Goal: Transaction & Acquisition: Obtain resource

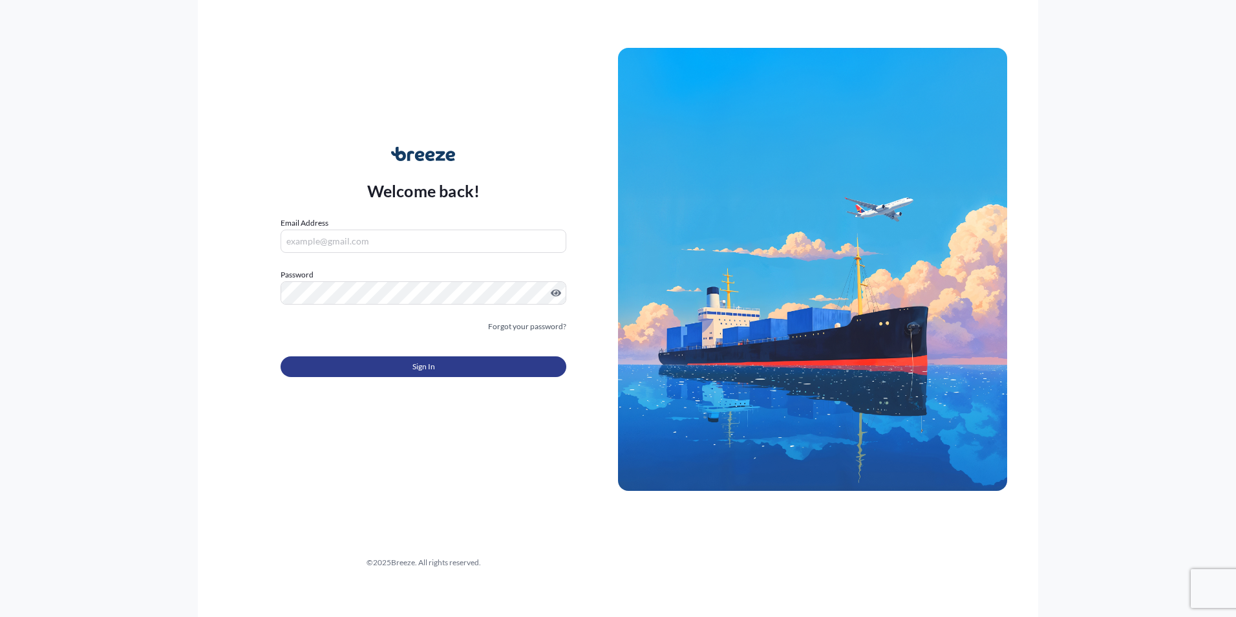
type input "[EMAIL_ADDRESS][DOMAIN_NAME]"
click at [400, 361] on button "Sign In" at bounding box center [424, 366] width 286 height 21
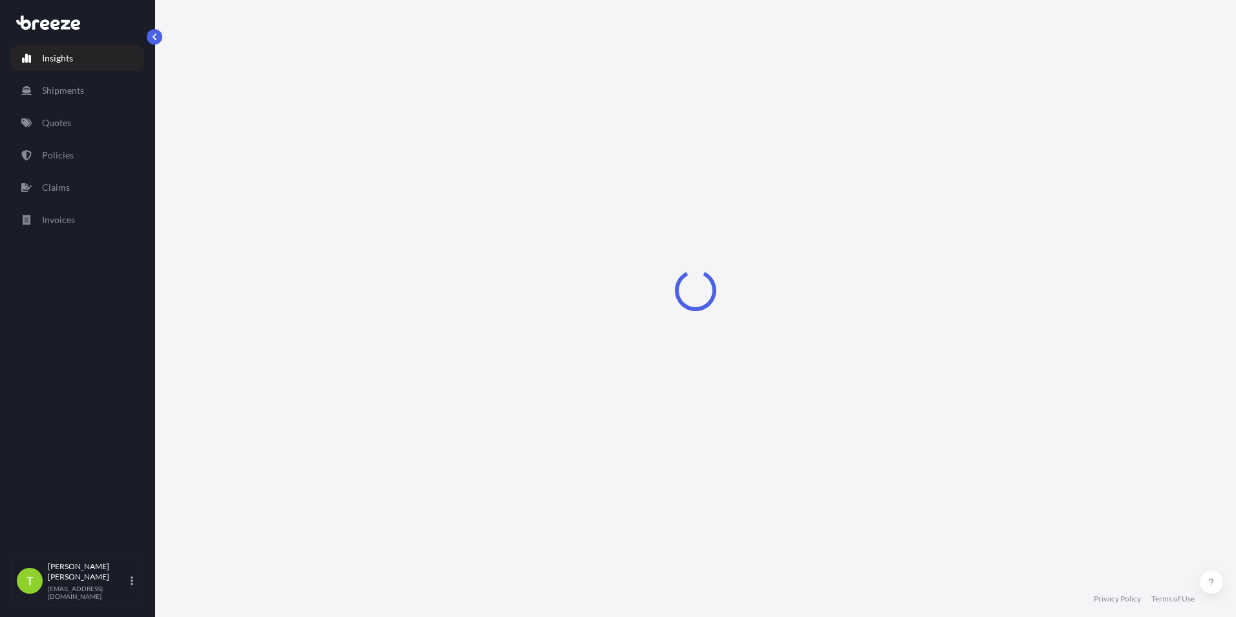
select select "2025"
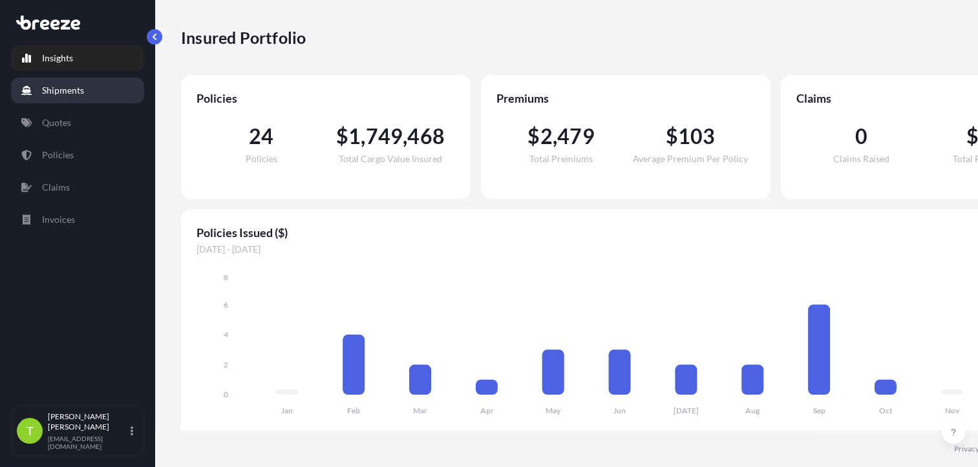
click at [57, 92] on p "Shipments" at bounding box center [63, 90] width 42 height 13
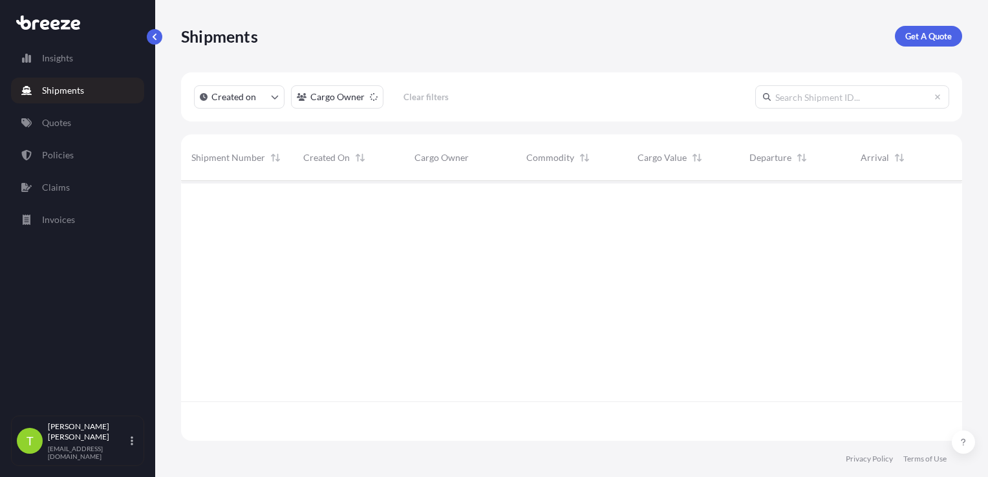
scroll to position [257, 771]
click at [916, 35] on p "Get A Quote" at bounding box center [928, 36] width 47 height 13
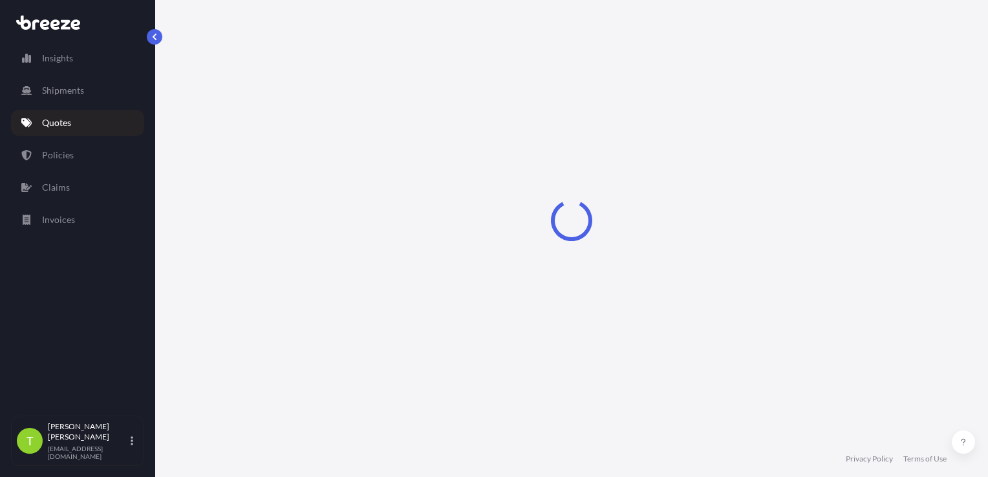
select select "Sea"
select select "1"
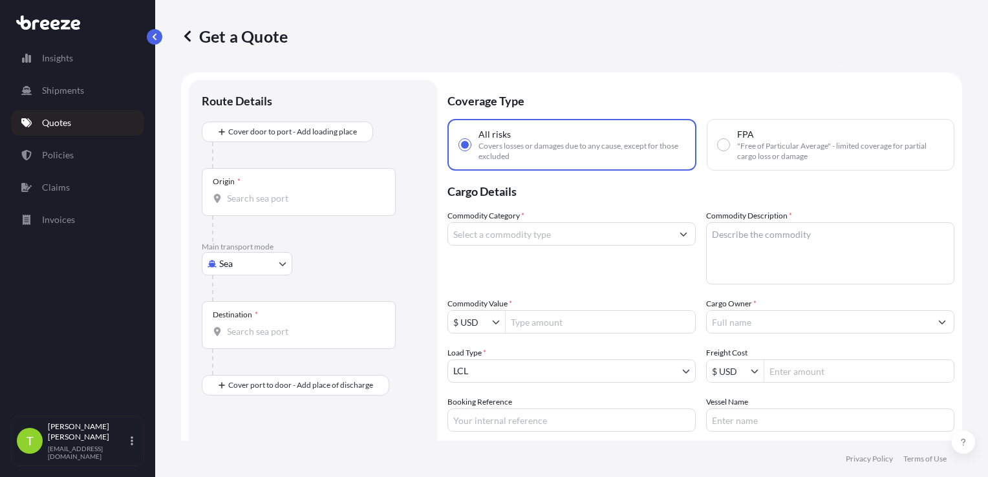
scroll to position [21, 0]
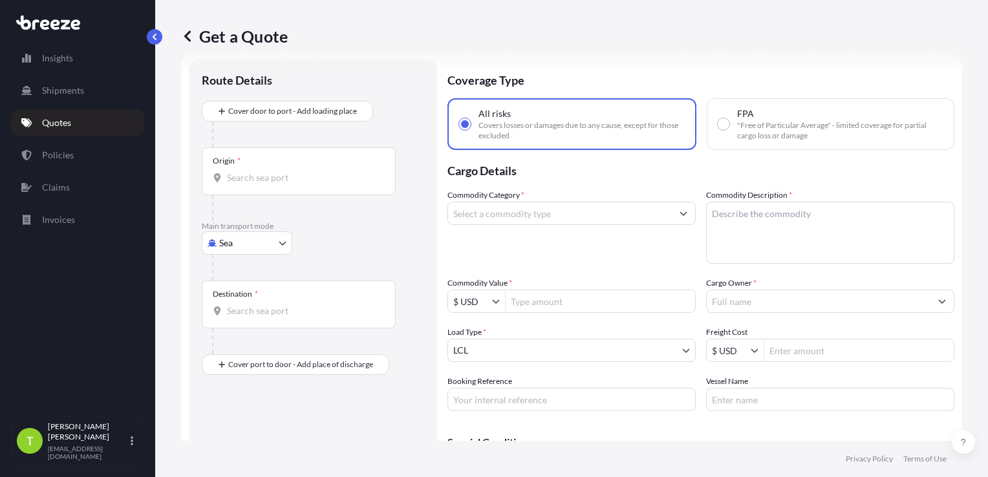
click at [242, 173] on input "Origin *" at bounding box center [303, 177] width 153 height 13
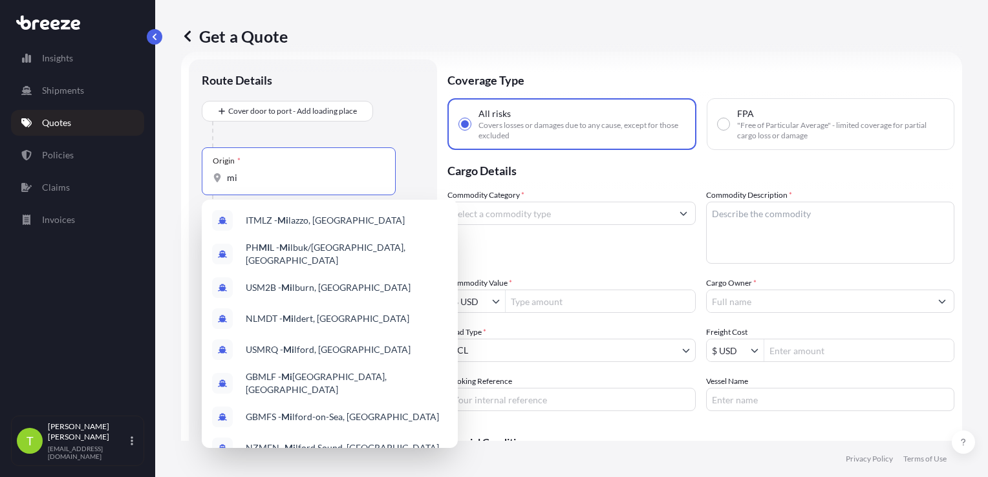
type input "m"
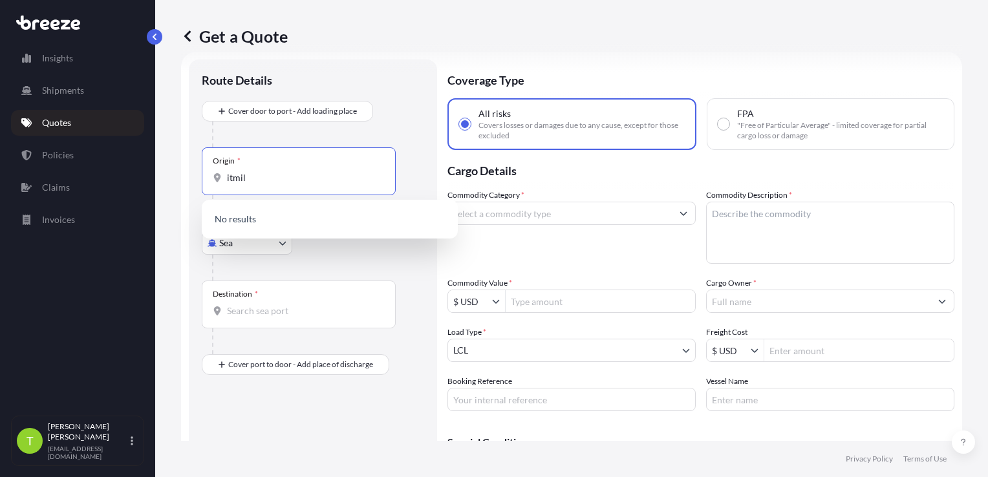
type input "itmil"
drag, startPoint x: 209, startPoint y: 276, endPoint x: 252, endPoint y: 248, distance: 51.3
click at [211, 273] on div "Main transport mode Sea Sea Air Road Rail" at bounding box center [313, 250] width 222 height 59
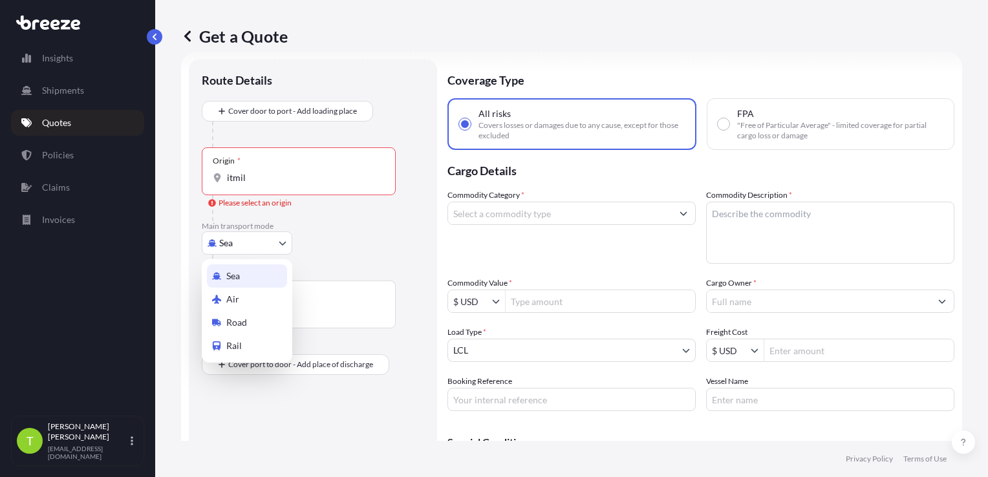
click at [253, 247] on body "0 options available. Insights Shipments Quotes Policies Claims Invoices T [PERS…" at bounding box center [494, 238] width 988 height 477
click at [237, 294] on span "Air" at bounding box center [232, 299] width 13 height 13
select select "Air"
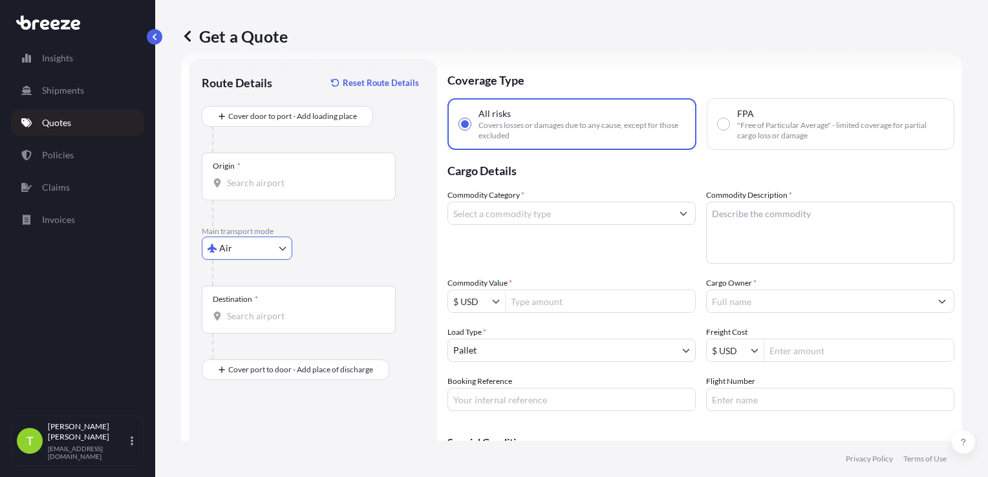
click at [258, 182] on input "Origin *" at bounding box center [303, 183] width 153 height 13
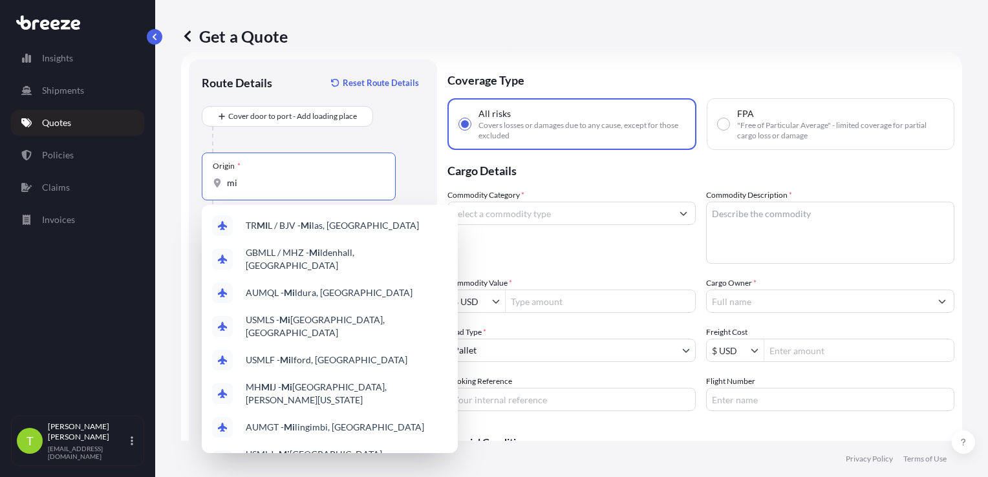
type input "m"
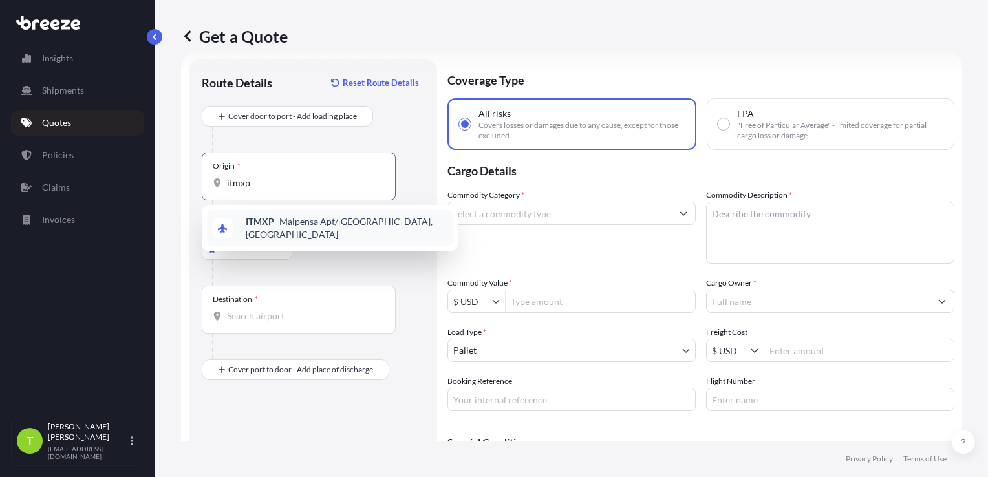
click at [276, 224] on span "ITMXP - Malpensa Apt/[GEOGRAPHIC_DATA], [GEOGRAPHIC_DATA]" at bounding box center [347, 228] width 202 height 26
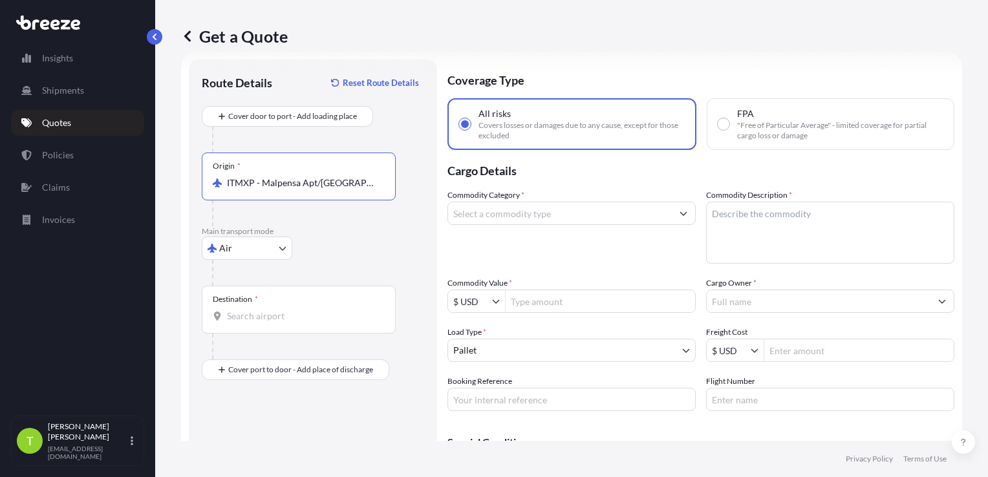
type input "ITMXP - Malpensa Apt/[GEOGRAPHIC_DATA], [GEOGRAPHIC_DATA]"
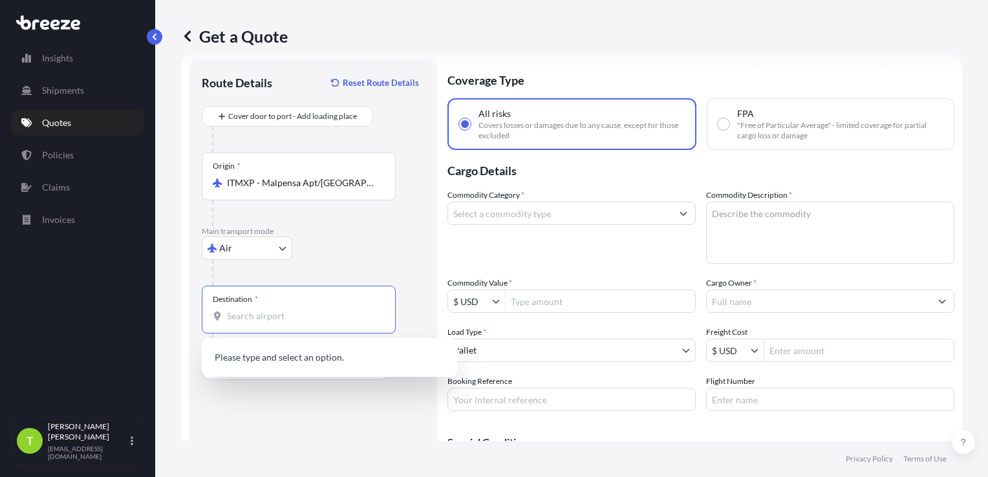
click at [256, 319] on input "Destination *" at bounding box center [303, 316] width 153 height 13
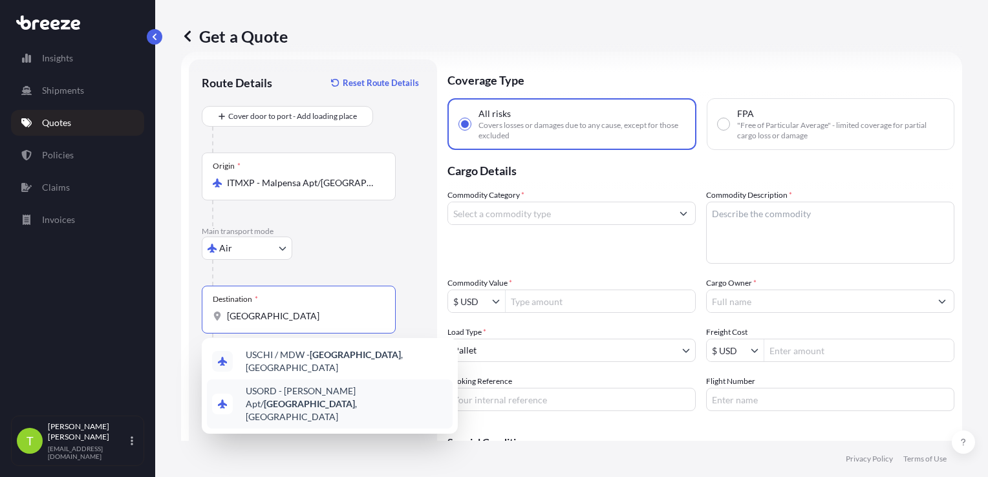
click at [302, 394] on span "USORD - [PERSON_NAME] Apt/ [GEOGRAPHIC_DATA] , [GEOGRAPHIC_DATA]" at bounding box center [347, 404] width 202 height 39
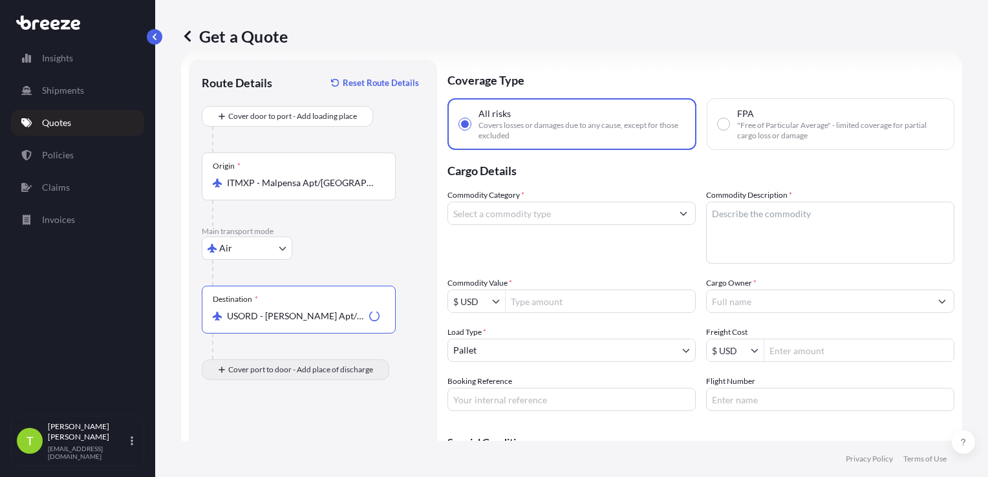
type input "USORD - [PERSON_NAME] Apt/[GEOGRAPHIC_DATA], [GEOGRAPHIC_DATA]"
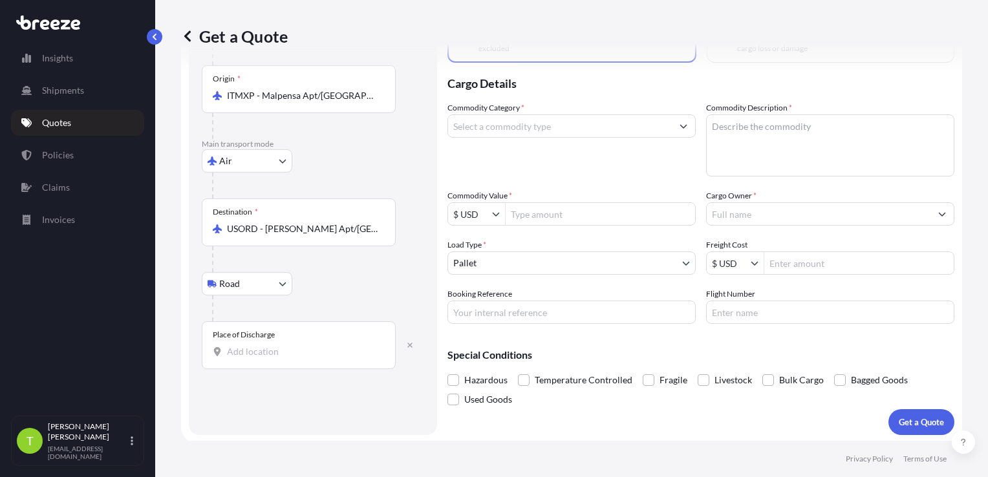
scroll to position [109, 0]
click at [243, 352] on input "Place of Discharge" at bounding box center [303, 351] width 153 height 13
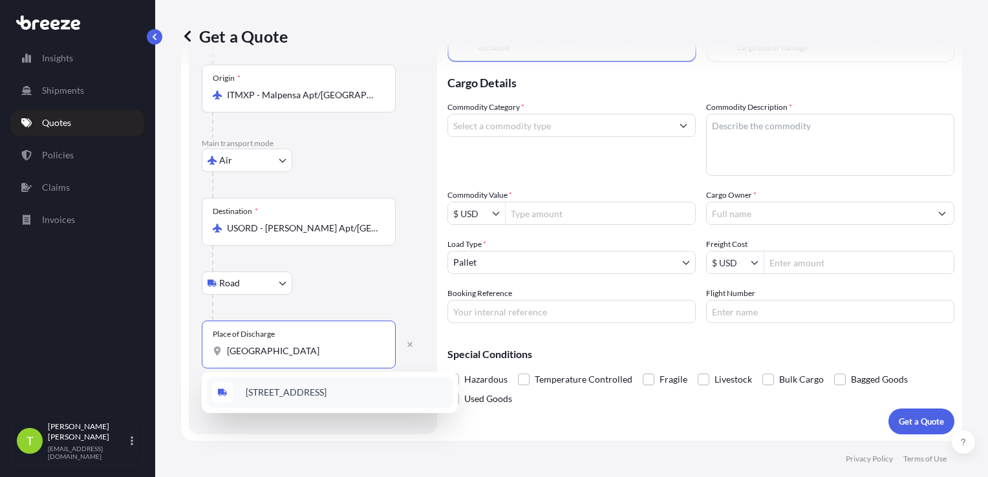
click at [327, 391] on span "[STREET_ADDRESS]" at bounding box center [286, 392] width 81 height 13
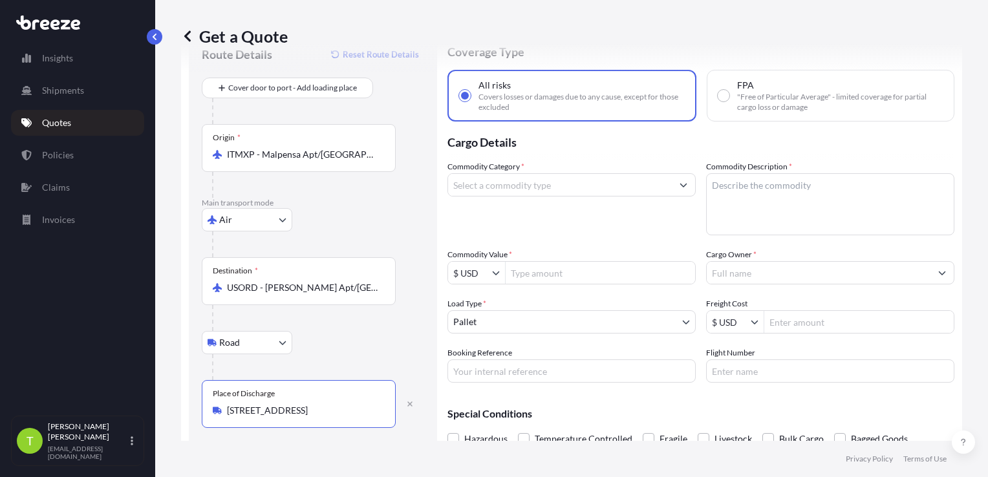
scroll to position [0, 0]
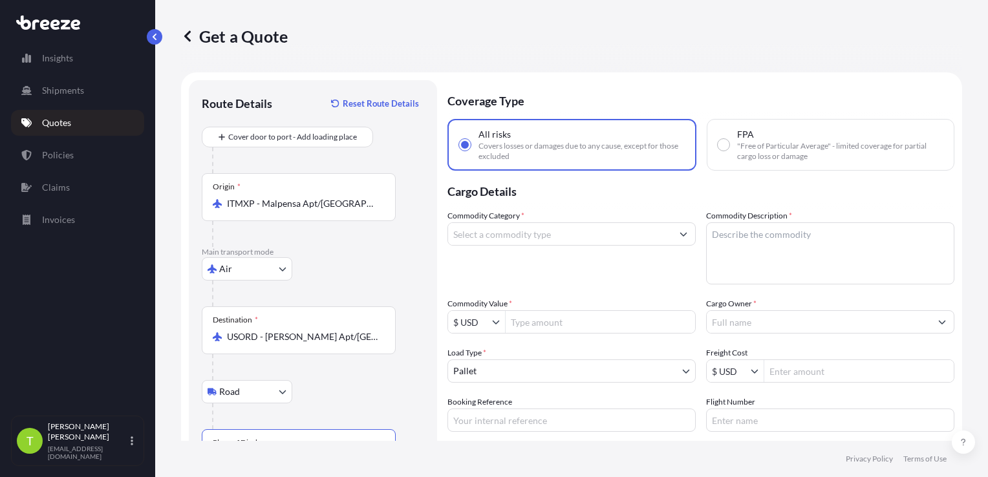
type input "[STREET_ADDRESS]"
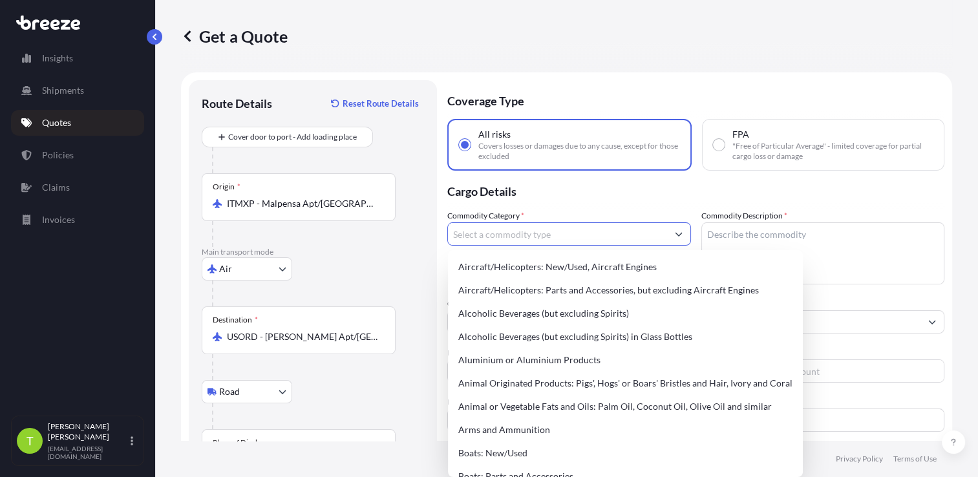
click at [537, 234] on input "Commodity Category *" at bounding box center [557, 233] width 219 height 23
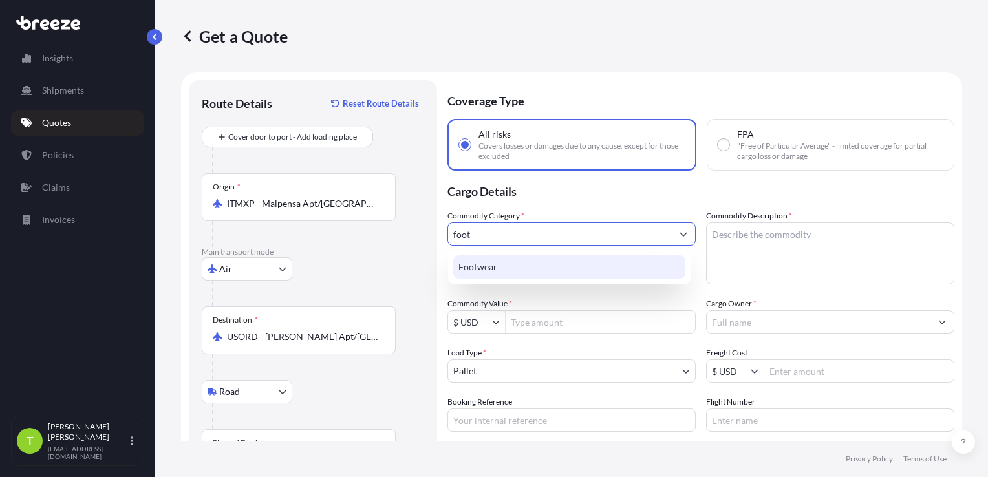
click at [577, 263] on div "Footwear" at bounding box center [569, 266] width 232 height 23
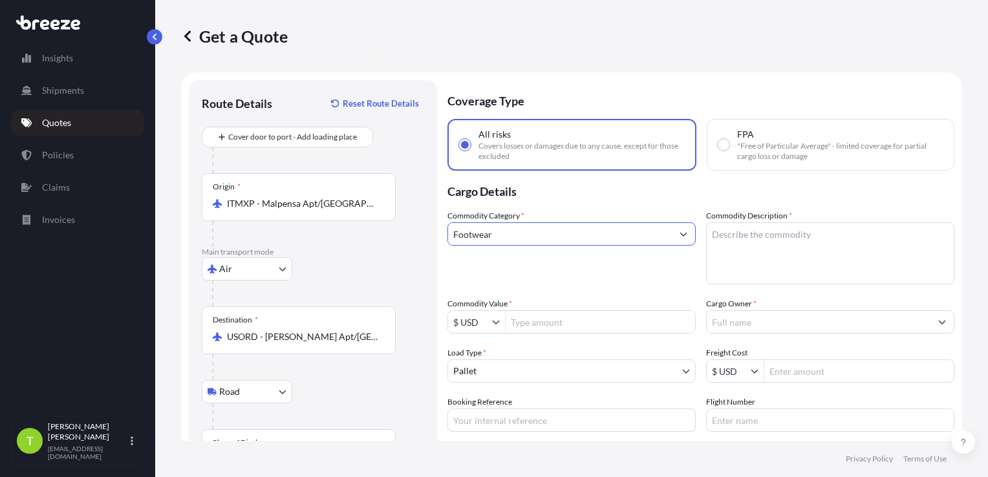
type input "Footwear"
click at [826, 241] on textarea "Commodity Description *" at bounding box center [830, 253] width 248 height 62
type textarea "Footwear"
click at [622, 317] on input "Commodity Value *" at bounding box center [600, 321] width 189 height 23
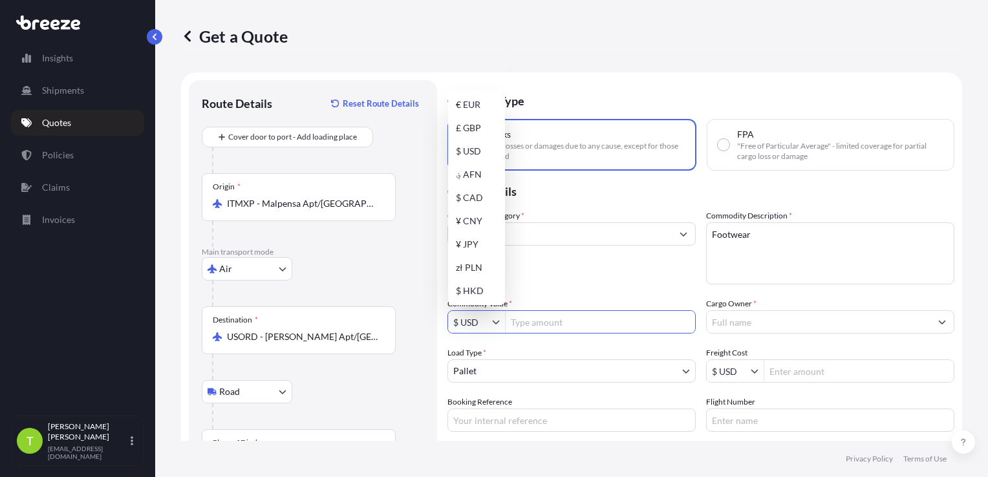
click at [496, 325] on button "Show suggestions" at bounding box center [498, 322] width 13 height 13
click at [475, 113] on div "€ EUR" at bounding box center [477, 104] width 52 height 23
type input "€ EUR"
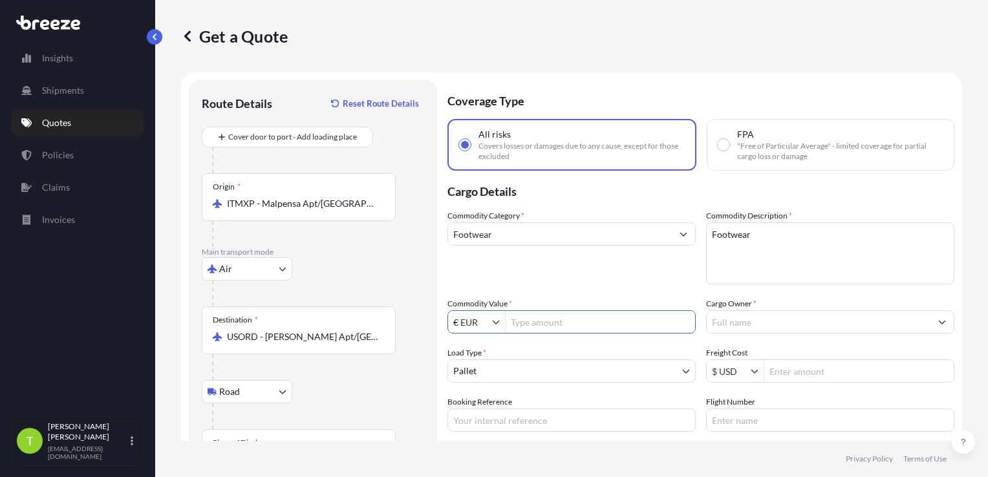
click at [550, 320] on input "Commodity Value *" at bounding box center [600, 321] width 189 height 23
type input "34,300.08"
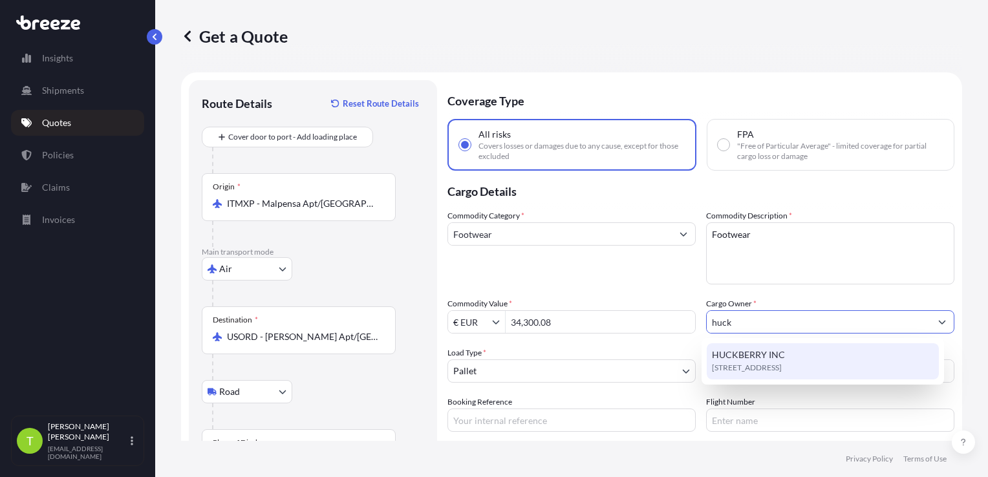
click at [766, 353] on span "HUCKBERRY INC" at bounding box center [748, 355] width 73 height 13
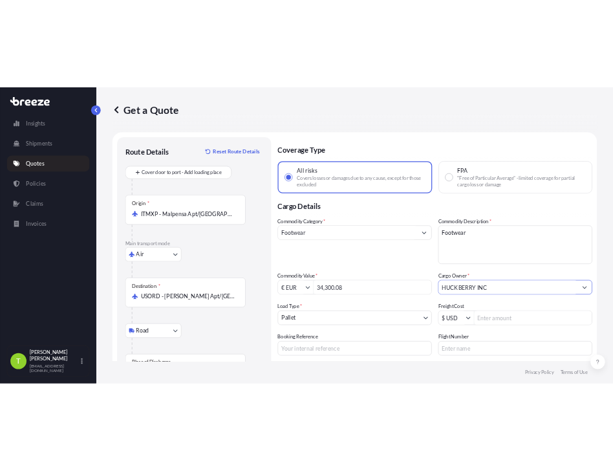
scroll to position [109, 0]
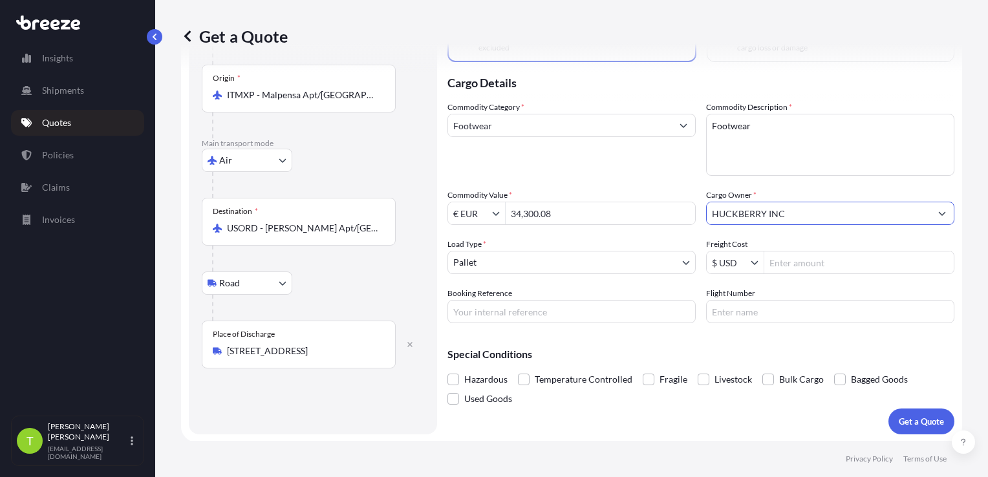
type input "HUCKBERRY INC"
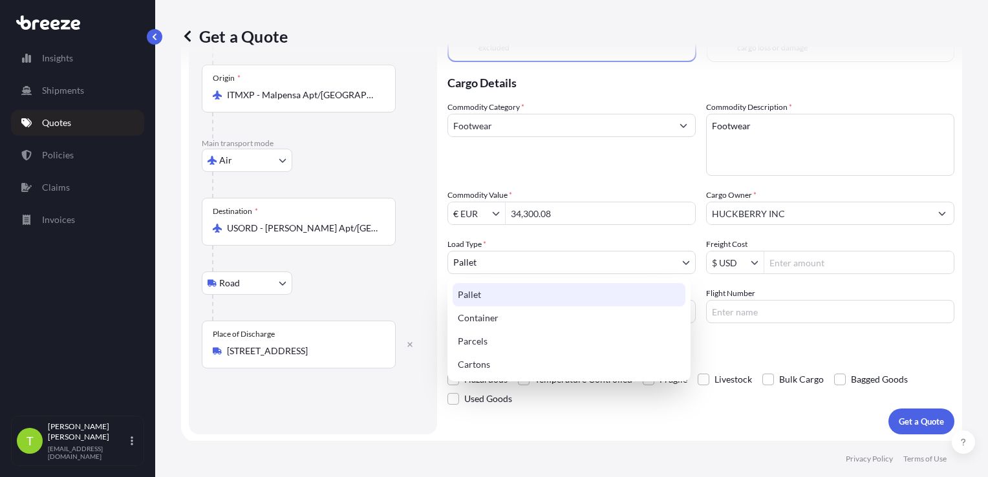
click at [617, 268] on body "Insights Shipments Quotes Policies Claims Invoices T [PERSON_NAME] [EMAIL_ADDRE…" at bounding box center [494, 238] width 988 height 477
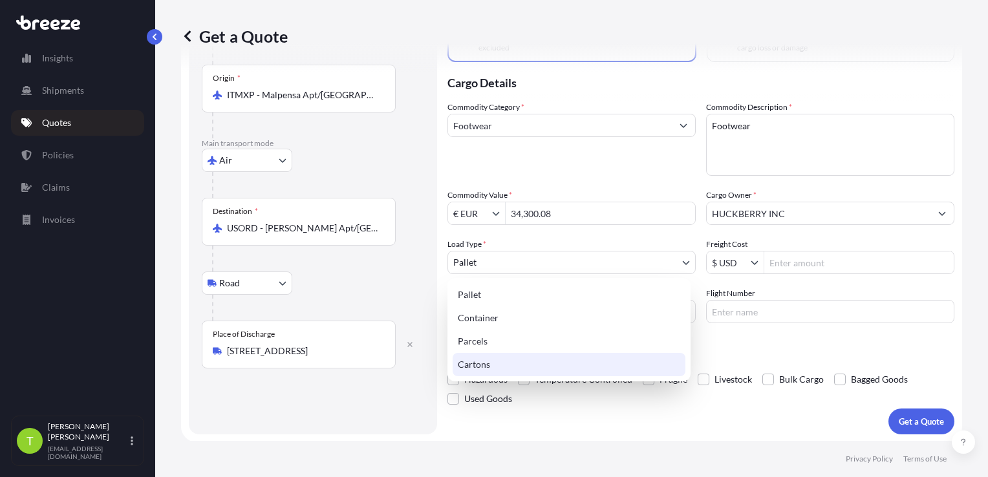
click at [514, 363] on div "Cartons" at bounding box center [569, 364] width 233 height 23
select select "4"
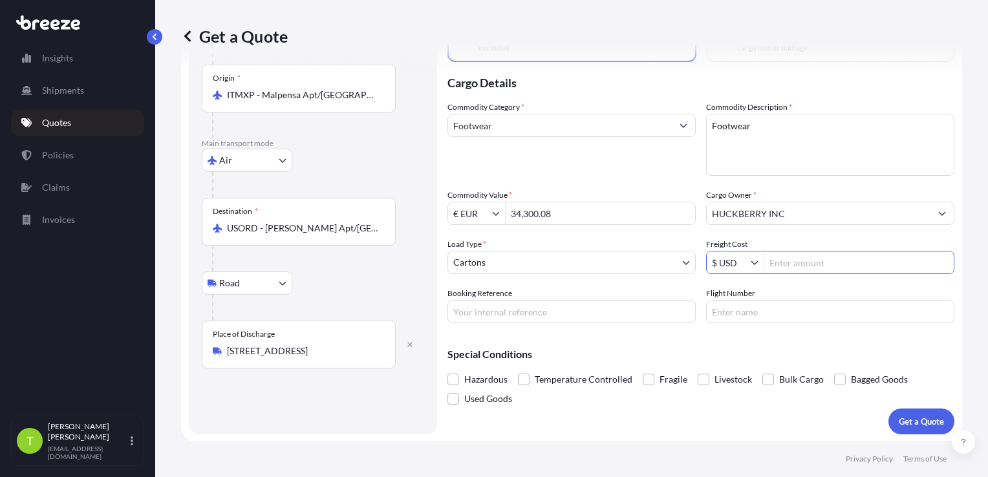
click at [794, 263] on input "Freight Cost" at bounding box center [858, 262] width 189 height 23
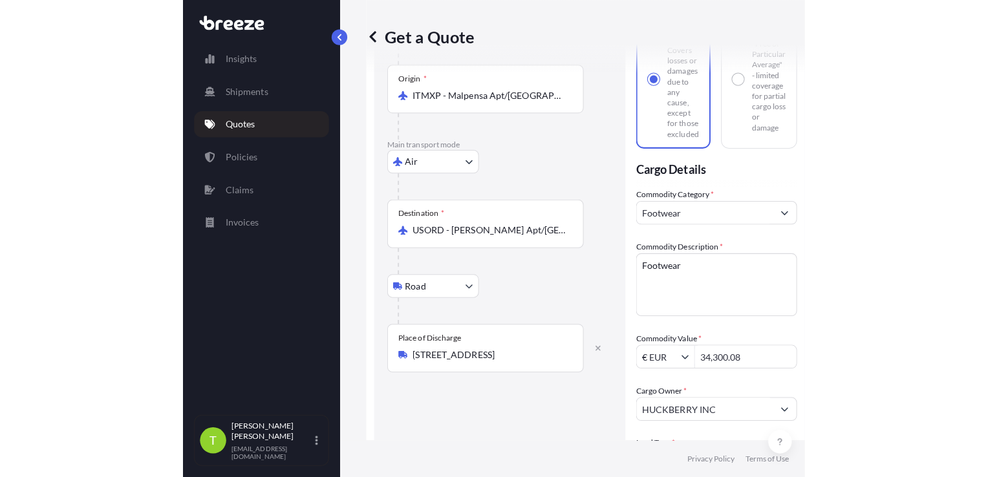
scroll to position [0, 0]
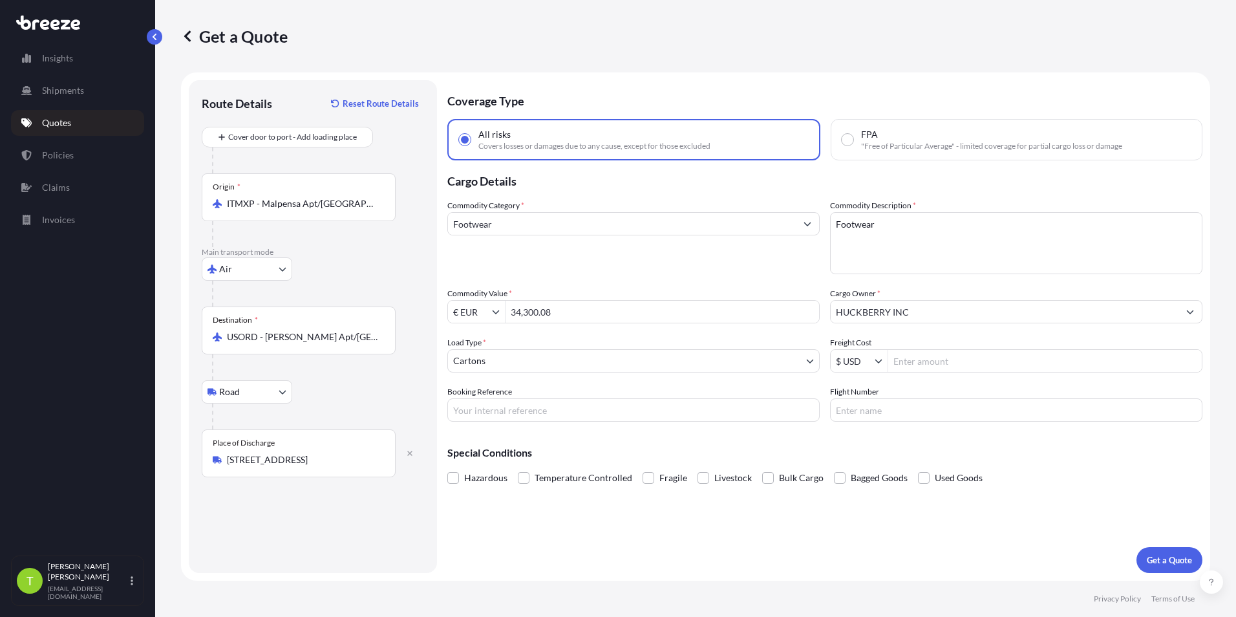
click at [925, 356] on input "Freight Cost" at bounding box center [1045, 360] width 314 height 23
type input "3"
type input "3,717.73"
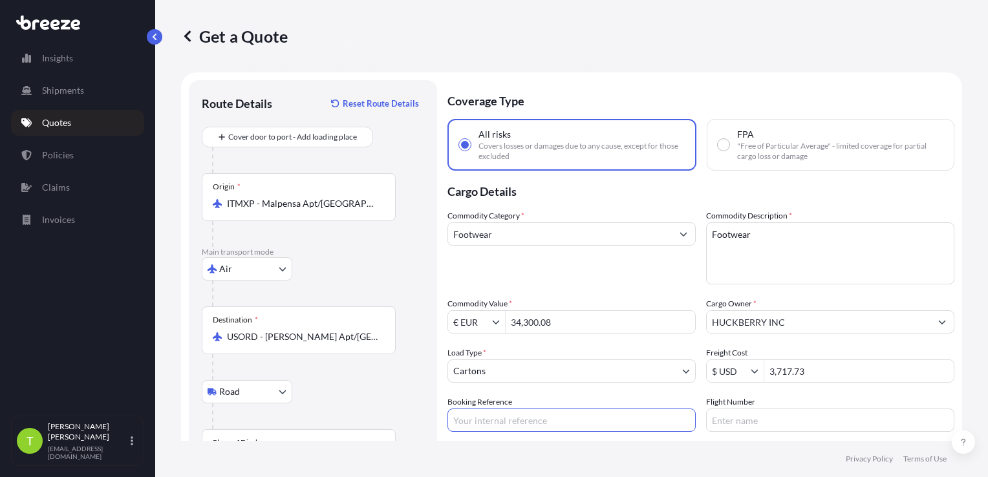
click at [538, 424] on input "Booking Reference" at bounding box center [571, 420] width 248 height 23
paste input "S00107396"
type input "S00107396"
click at [781, 423] on input "Flight Number" at bounding box center [830, 420] width 248 height 23
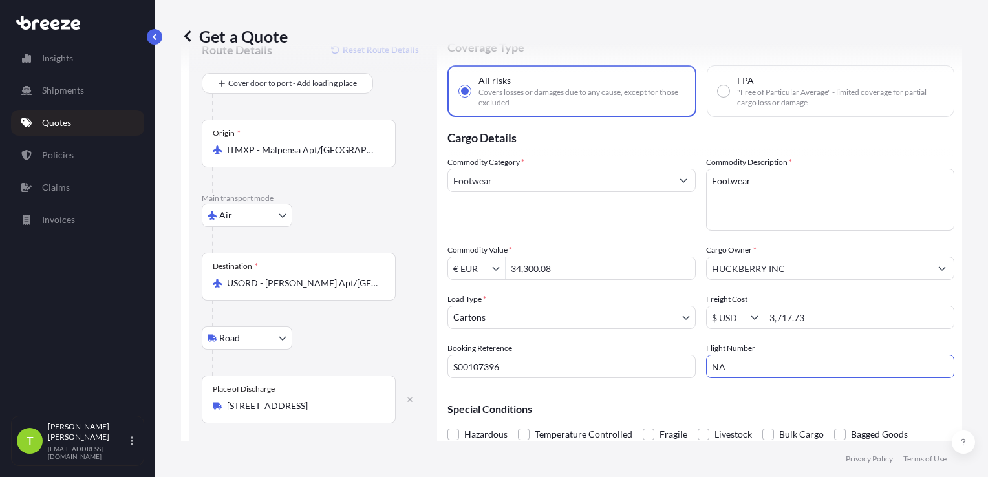
scroll to position [109, 0]
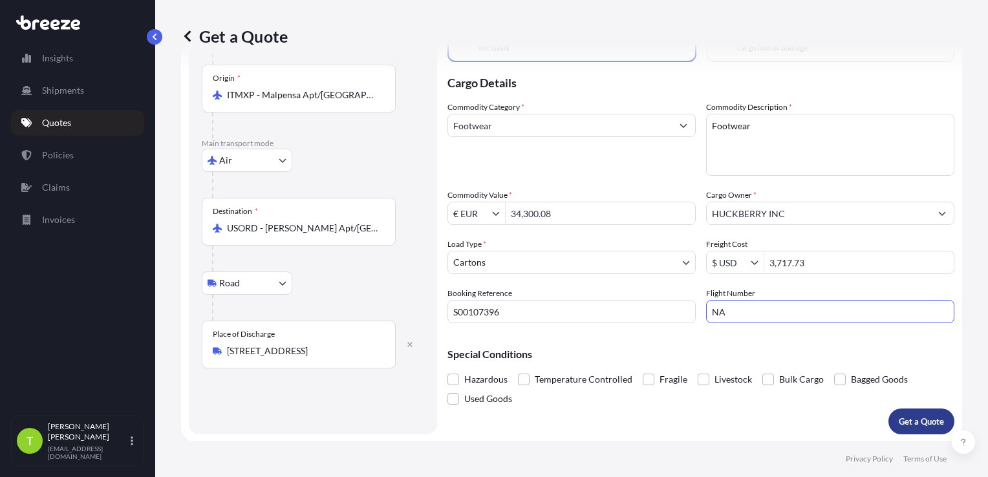
type input "NA"
click at [910, 428] on button "Get a Quote" at bounding box center [921, 422] width 66 height 26
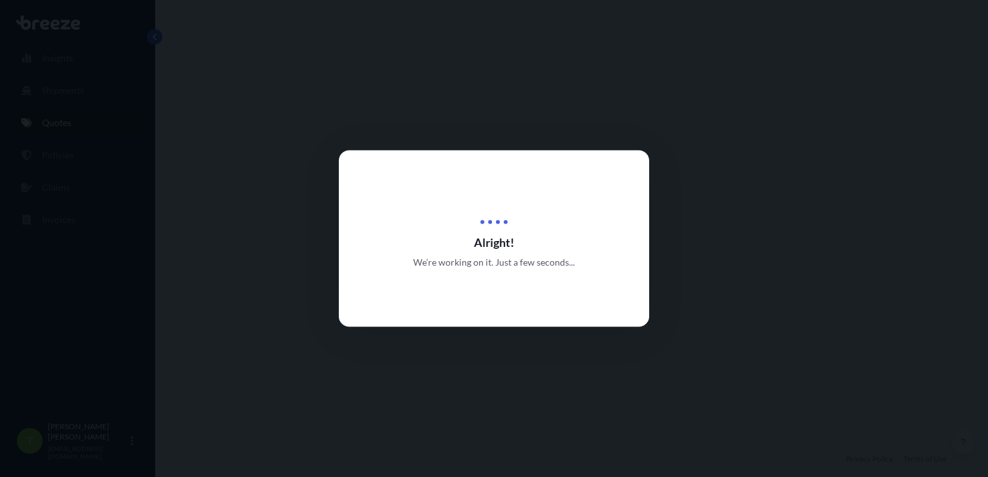
select select "Air"
select select "Road"
select select "4"
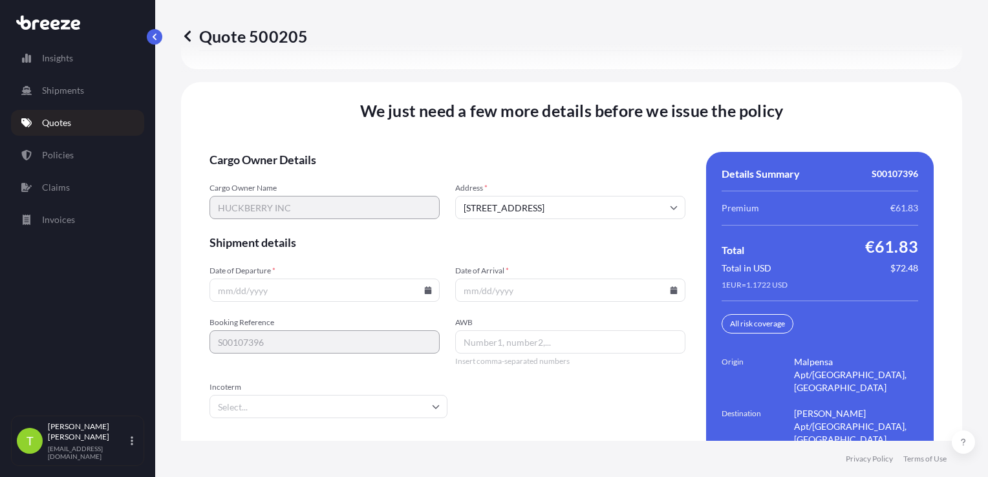
scroll to position [1903, 0]
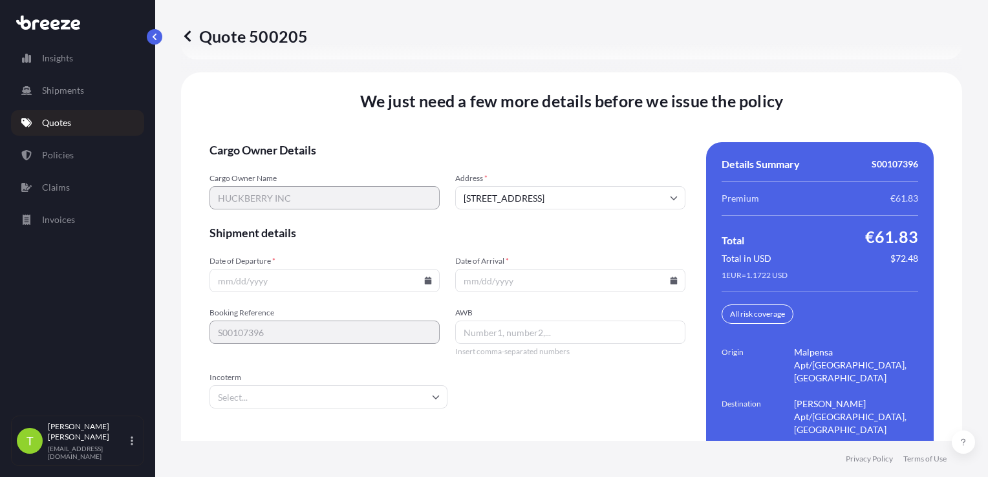
click at [269, 269] on input "Date of Departure *" at bounding box center [324, 280] width 230 height 23
type input "[DATE]"
click at [499, 321] on input "AWB" at bounding box center [570, 332] width 230 height 23
click at [433, 396] on icon at bounding box center [436, 398] width 7 height 4
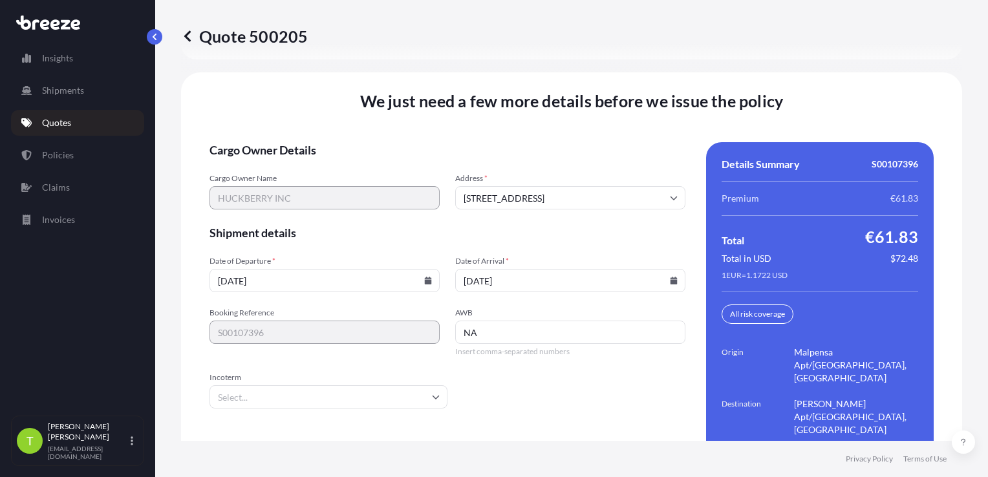
type input "NA"
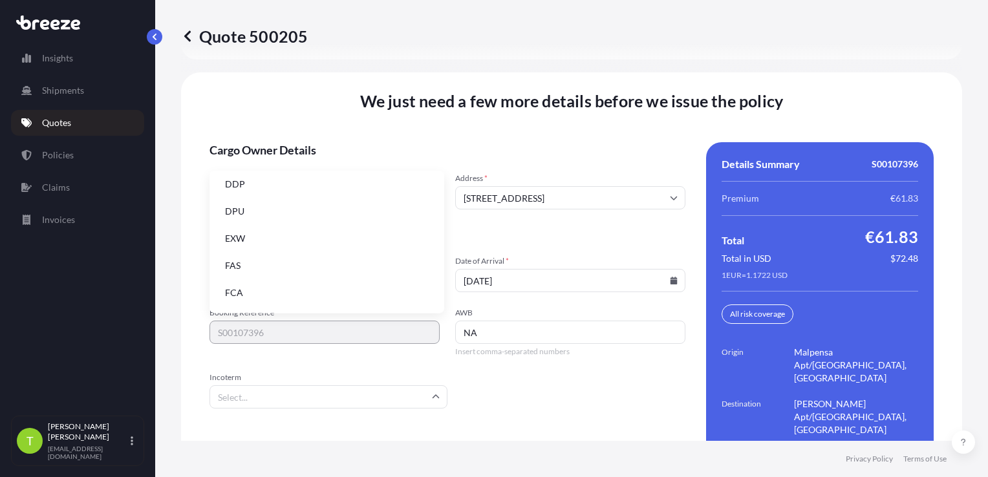
scroll to position [164, 0]
click at [342, 221] on li "EXW" at bounding box center [327, 214] width 224 height 25
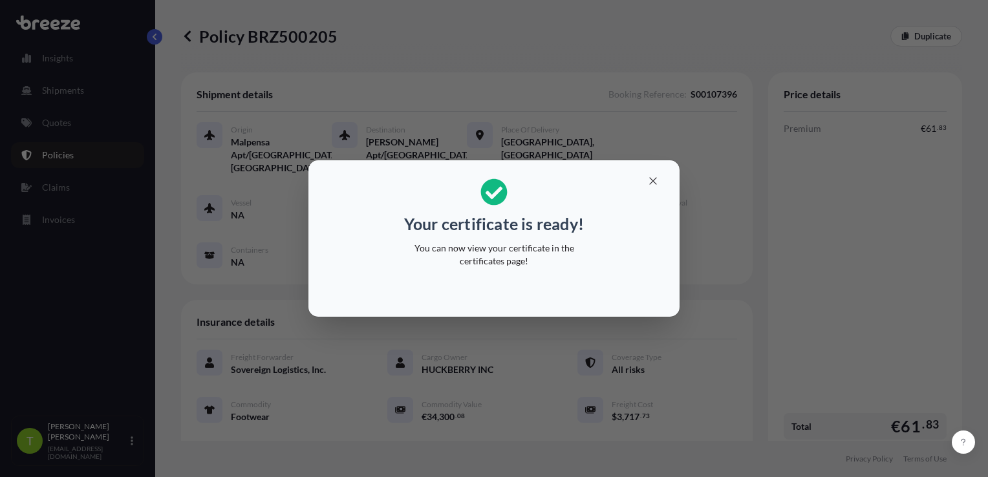
click at [473, 241] on div "Your certificate is ready! You can now view your certificate in the certificate…" at bounding box center [493, 223] width 199 height 105
click at [657, 180] on icon "button" at bounding box center [653, 181] width 12 height 12
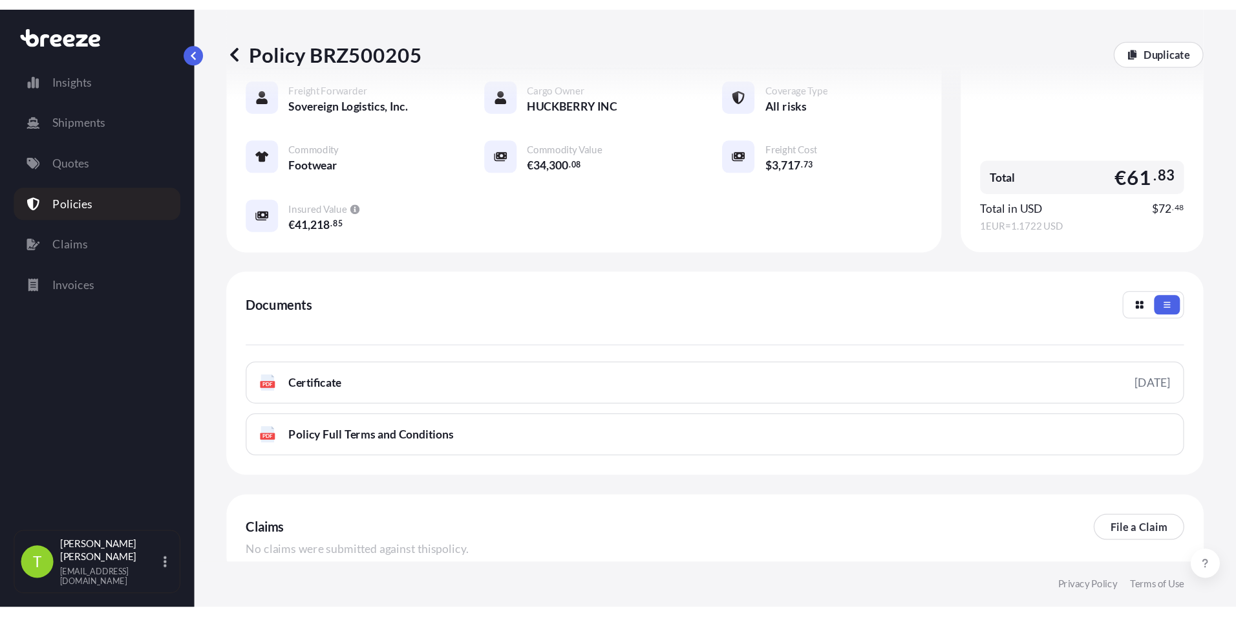
scroll to position [346, 0]
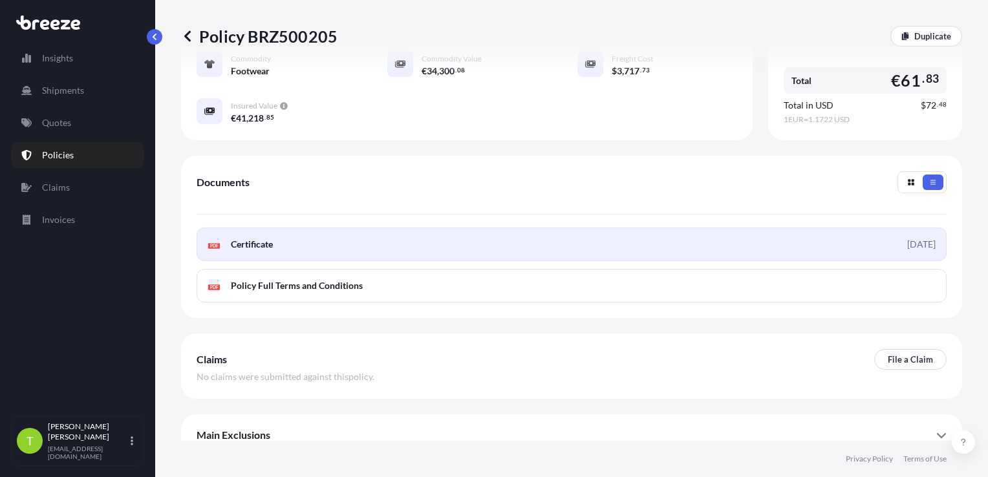
click at [347, 233] on link "PDF Certificate [DATE]" at bounding box center [572, 245] width 750 height 34
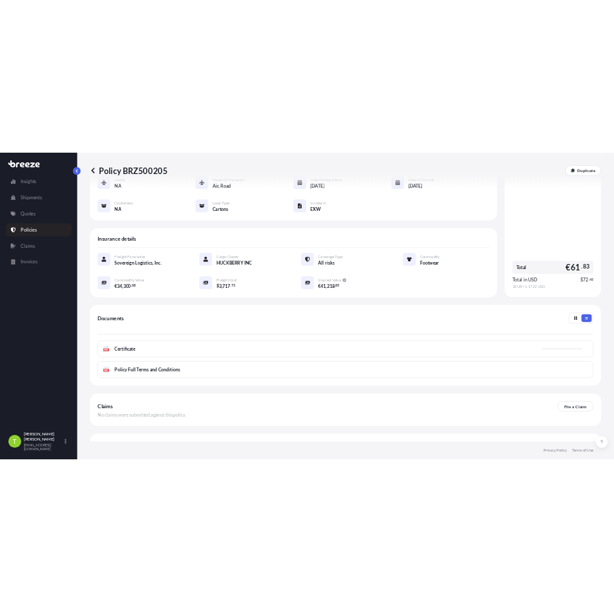
scroll to position [146, 0]
